Goal: Task Accomplishment & Management: Use online tool/utility

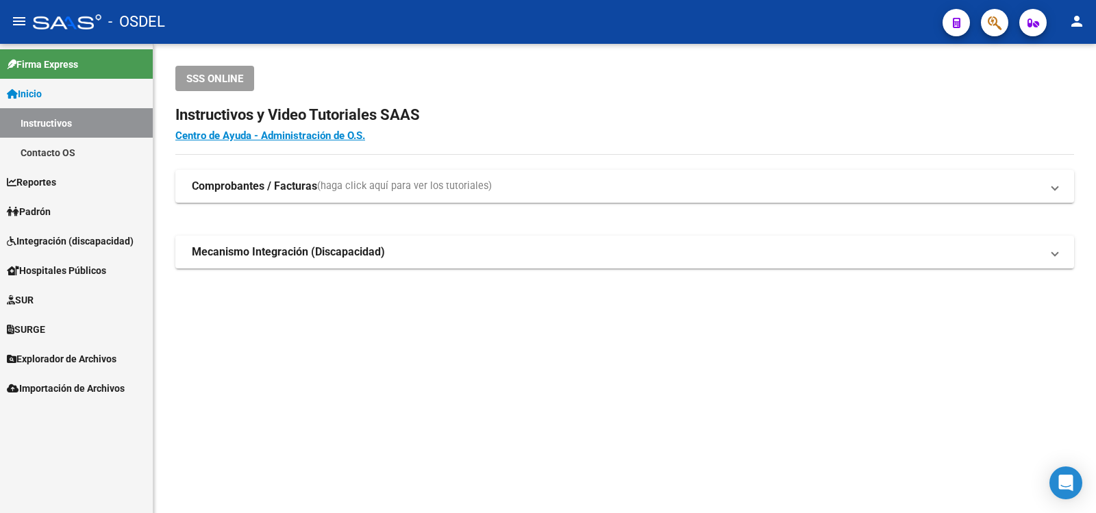
click at [43, 208] on span "Padrón" at bounding box center [29, 211] width 44 height 15
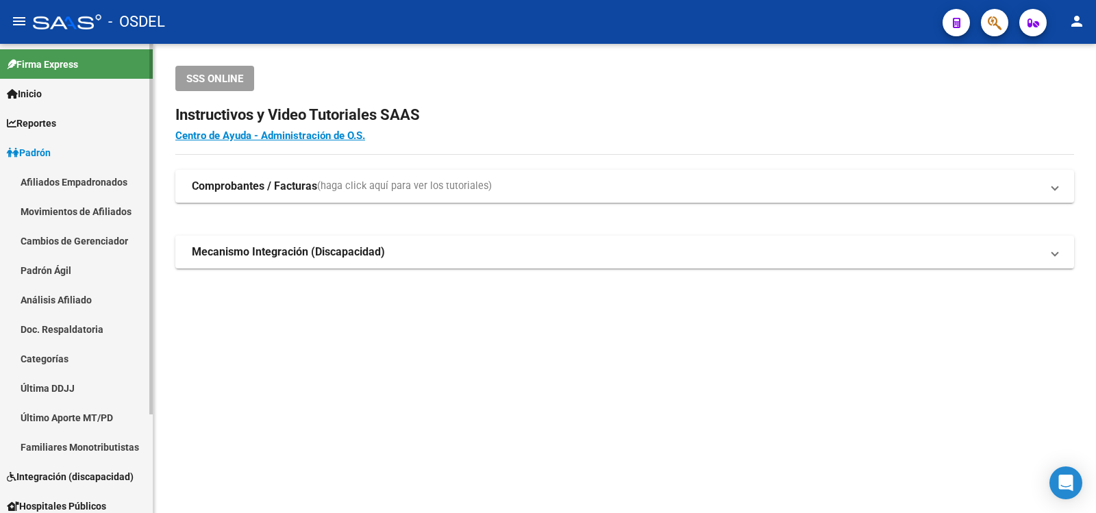
click at [48, 295] on link "Análisis Afiliado" at bounding box center [76, 299] width 153 height 29
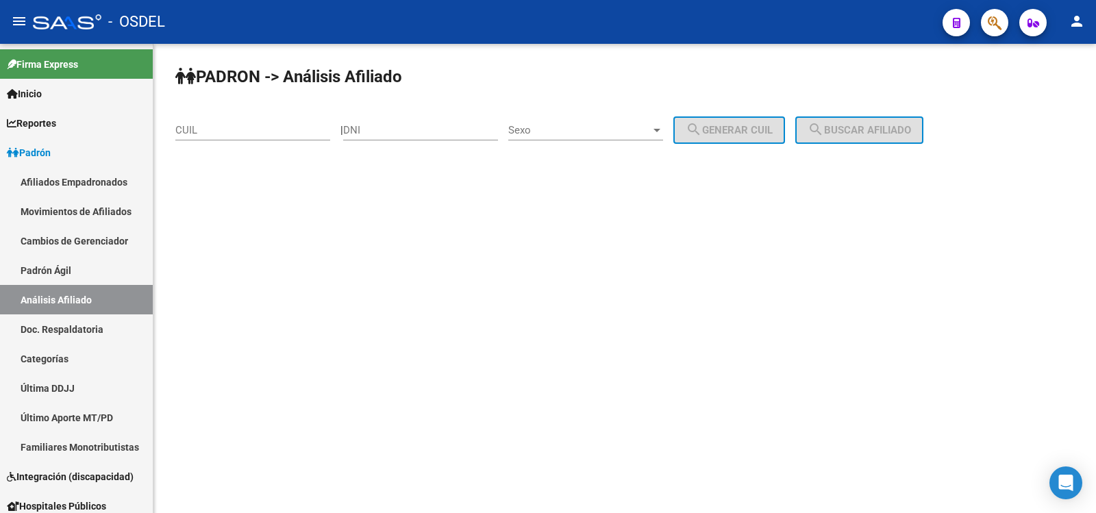
click at [397, 123] on div "DNI" at bounding box center [420, 125] width 155 height 29
type input "93112155"
click at [663, 127] on div at bounding box center [657, 130] width 12 height 11
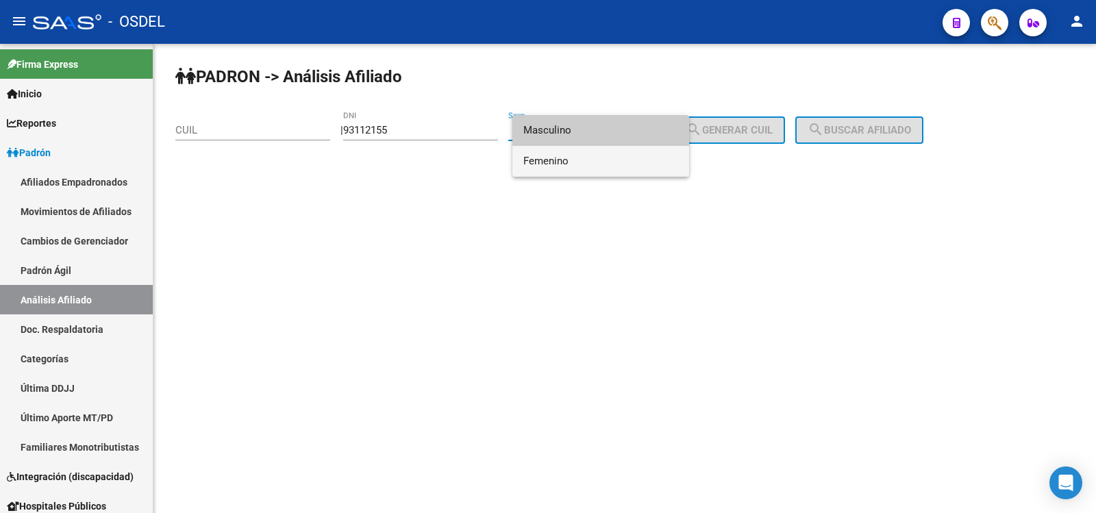
drag, startPoint x: 557, startPoint y: 161, endPoint x: 606, endPoint y: 149, distance: 50.0
click at [559, 160] on span "Femenino" at bounding box center [600, 161] width 155 height 31
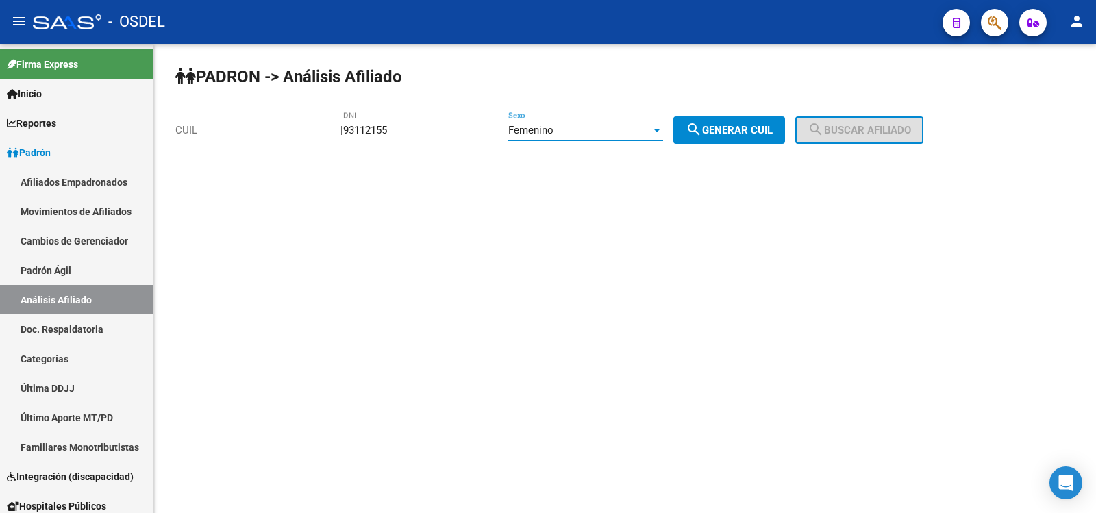
click at [744, 129] on span "search Generar CUIL" at bounding box center [729, 130] width 87 height 12
type input "27-93112155-9"
click at [885, 129] on span "search Buscar afiliado" at bounding box center [859, 130] width 103 height 12
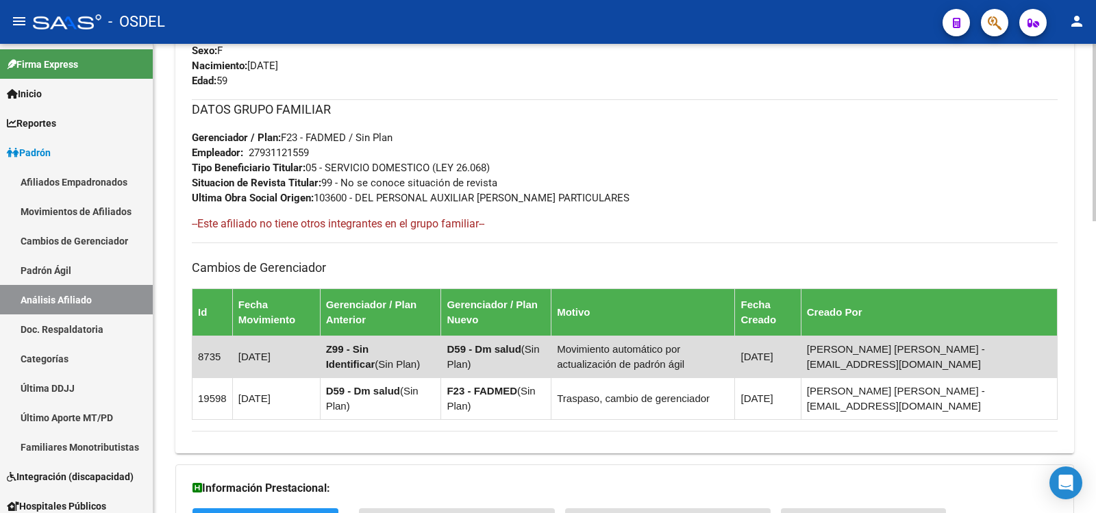
scroll to position [685, 0]
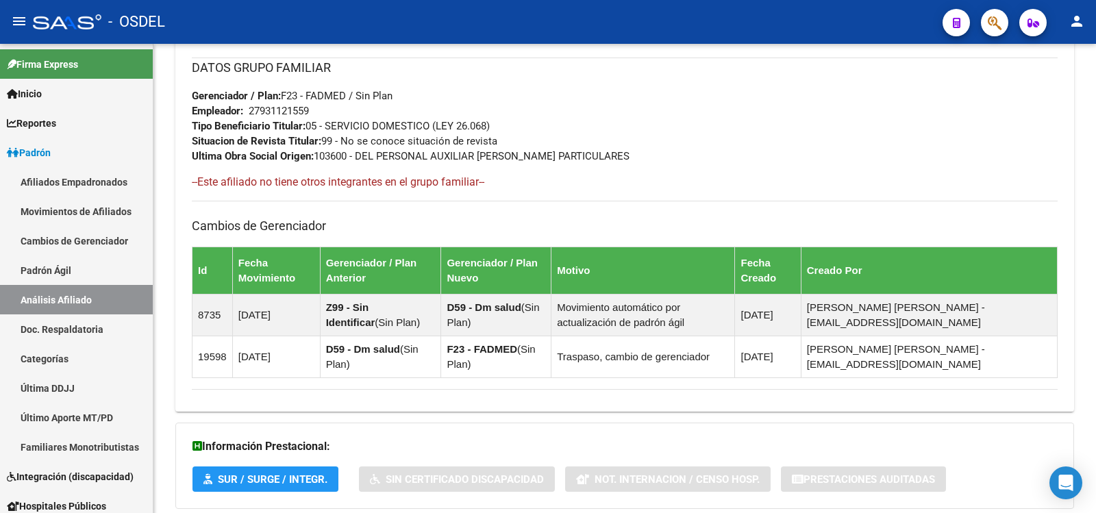
click at [1076, 18] on mat-icon "person" at bounding box center [1077, 21] width 16 height 16
click at [1059, 88] on button "exit_to_app Salir" at bounding box center [1049, 90] width 84 height 33
